Goal: Information Seeking & Learning: Check status

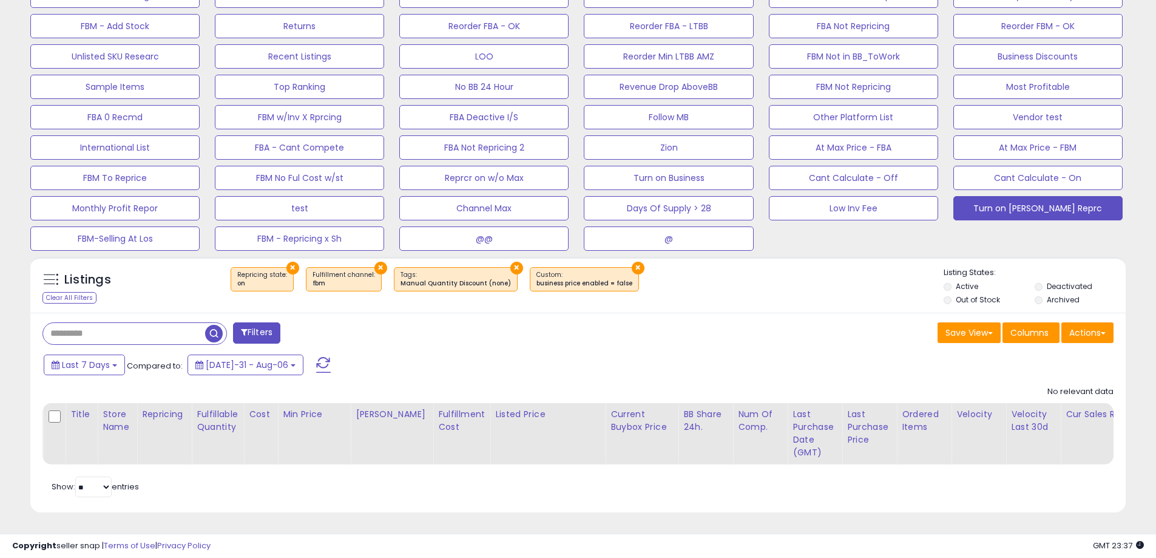
scroll to position [249, 635]
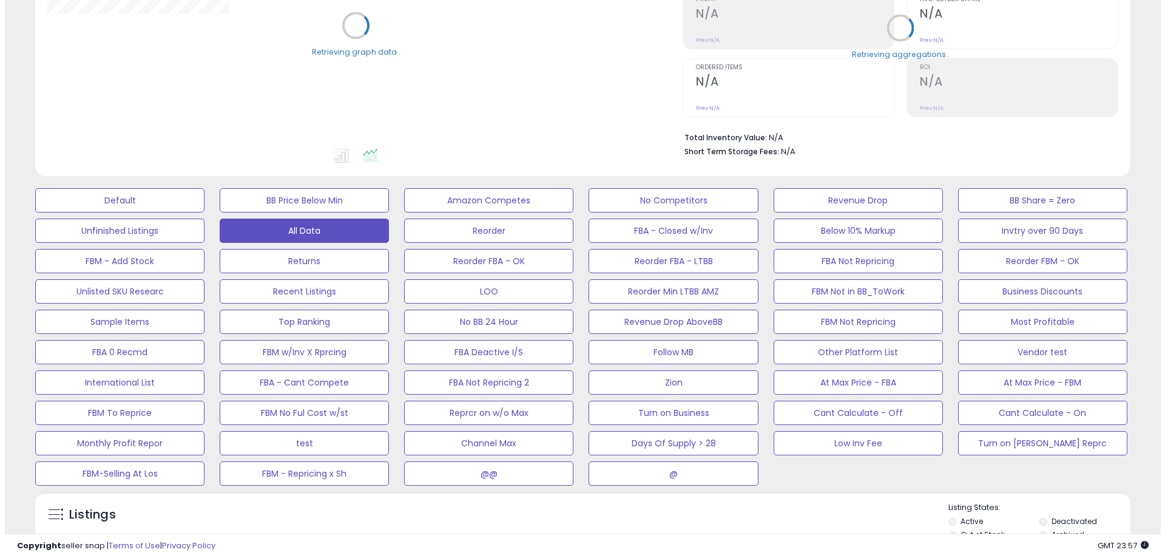
scroll to position [303, 0]
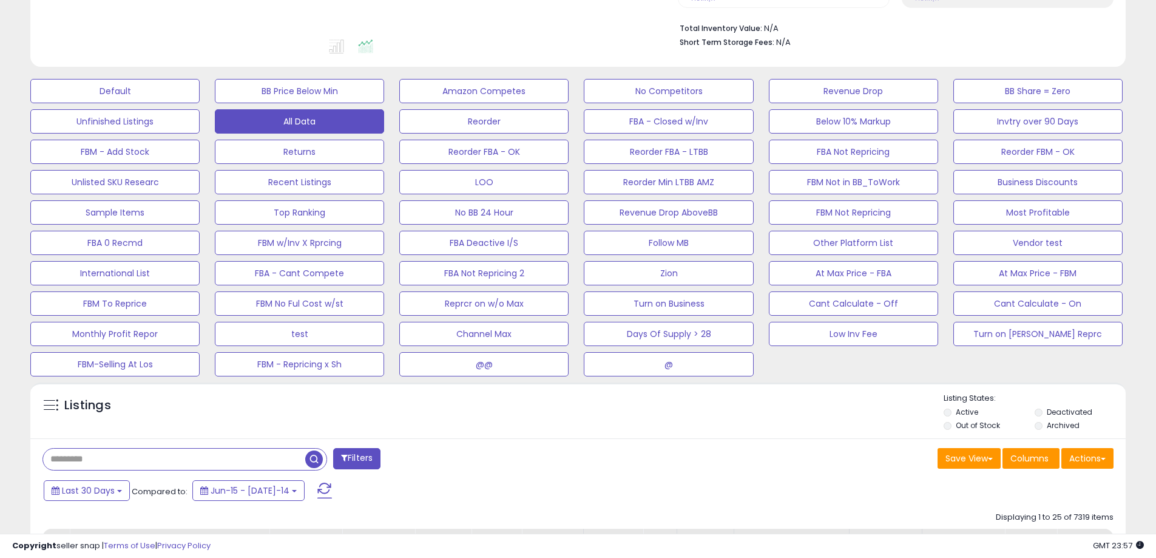
click at [118, 455] on input "text" at bounding box center [174, 459] width 262 height 21
paste input "**********"
click at [320, 461] on span "button" at bounding box center [319, 459] width 18 height 18
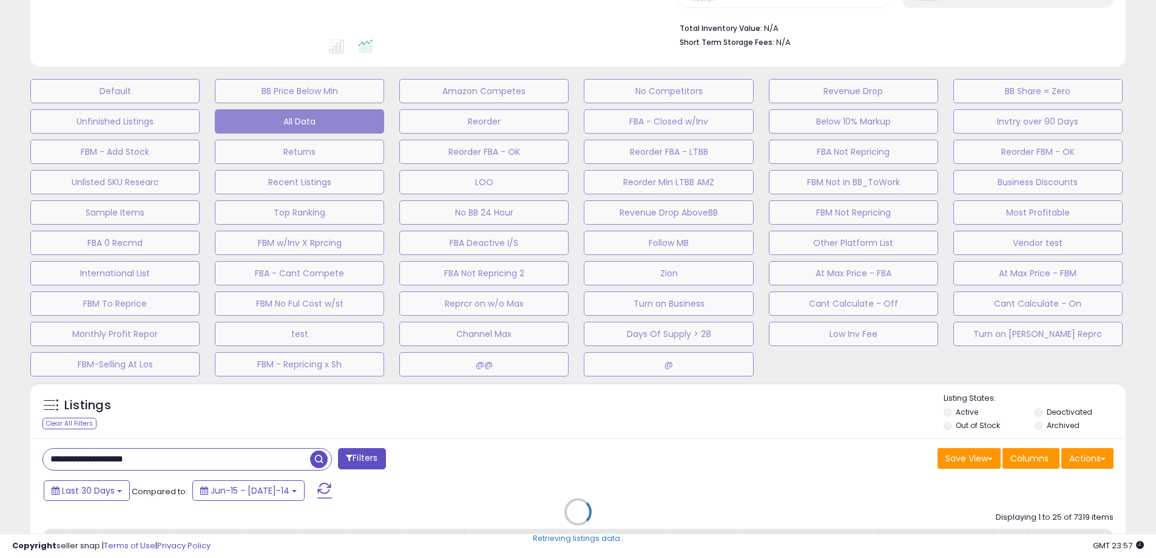
click at [317, 460] on div "Retrieving listings data.." at bounding box center [578, 520] width 1114 height 289
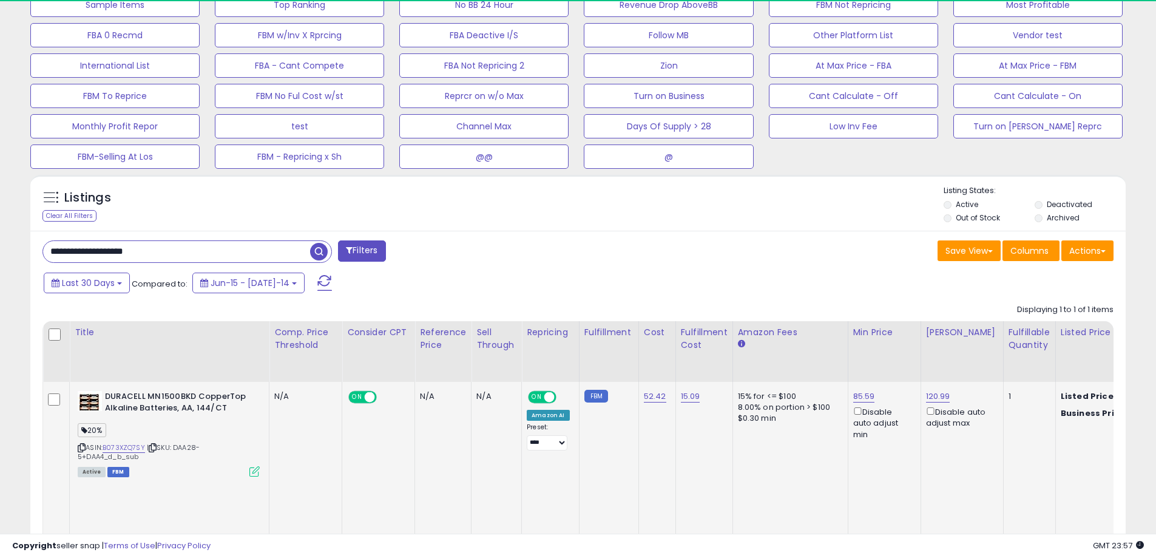
scroll to position [249, 635]
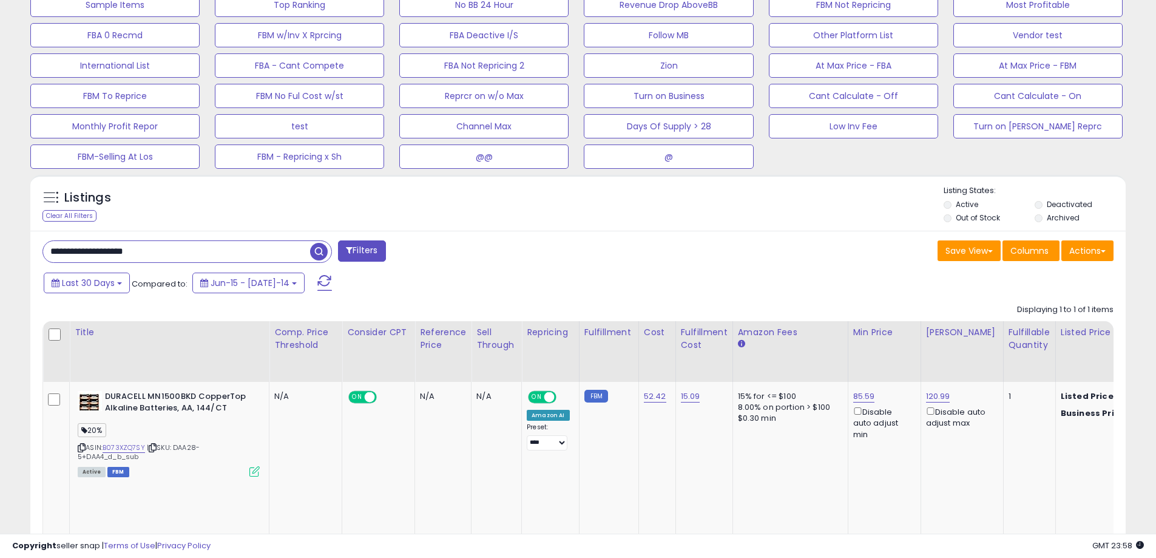
drag, startPoint x: 191, startPoint y: 252, endPoint x: -154, endPoint y: 215, distance: 346.0
paste input "text"
type input "**********"
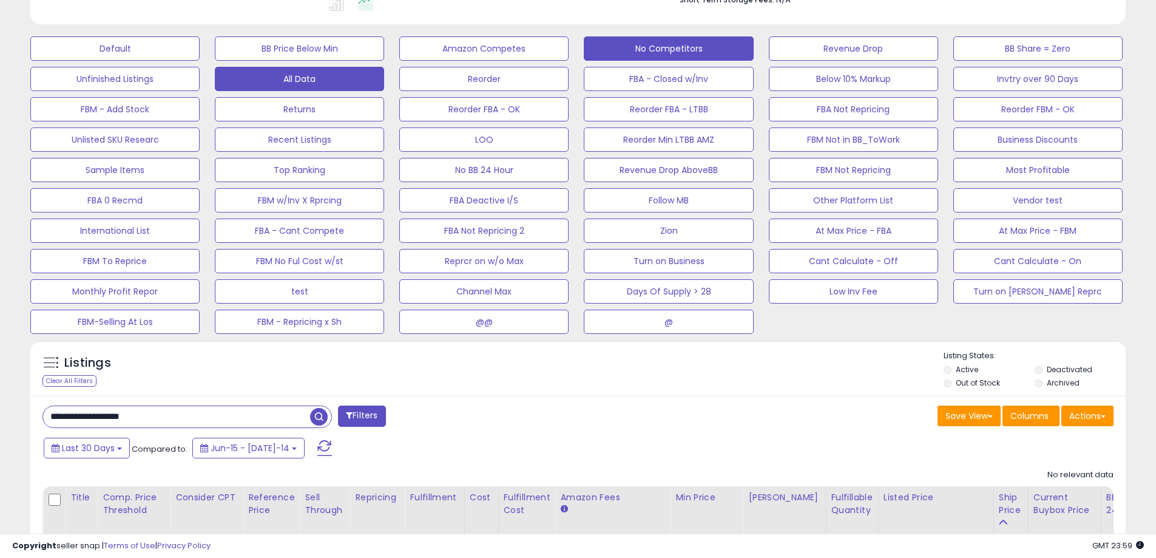
scroll to position [317, 0]
